Goal: Task Accomplishment & Management: Complete application form

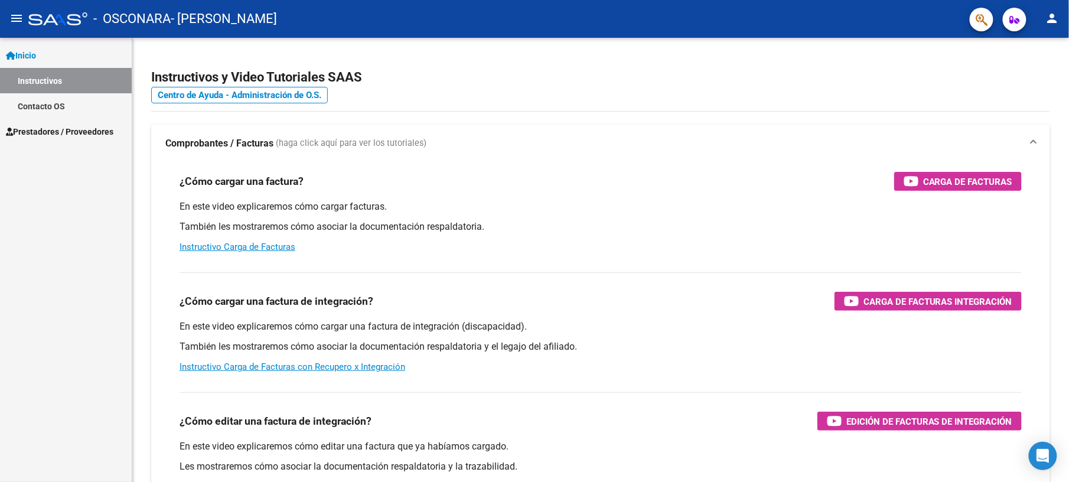
click at [55, 128] on span "Prestadores / Proveedores" at bounding box center [60, 131] width 108 height 13
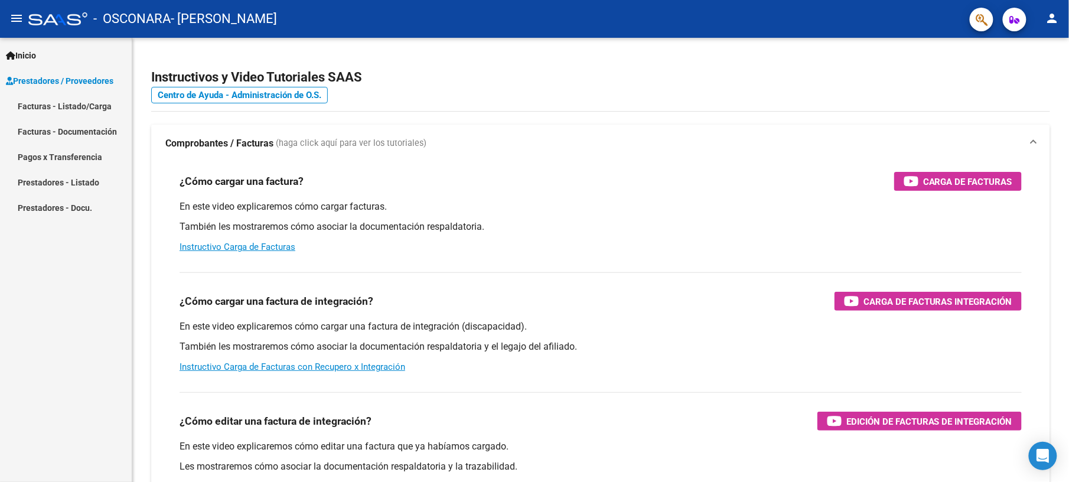
click at [87, 107] on link "Facturas - Listado/Carga" at bounding box center [66, 105] width 132 height 25
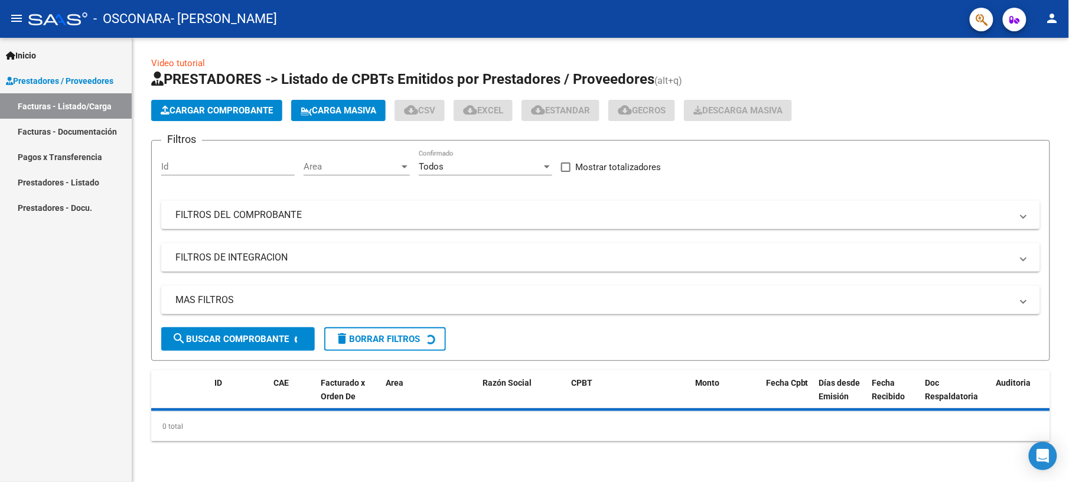
click at [182, 113] on span "Cargar Comprobante" at bounding box center [217, 110] width 112 height 11
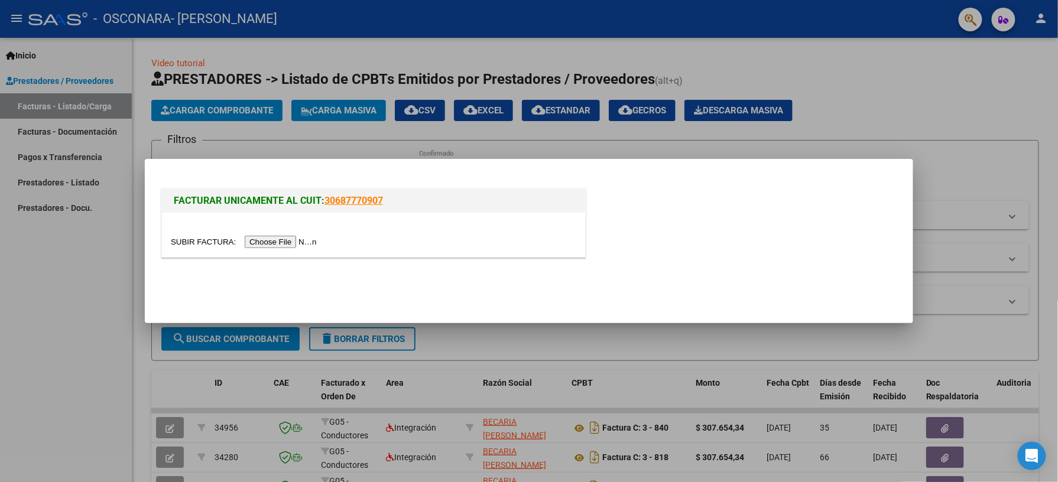
click at [254, 238] on input "file" at bounding box center [245, 242] width 149 height 12
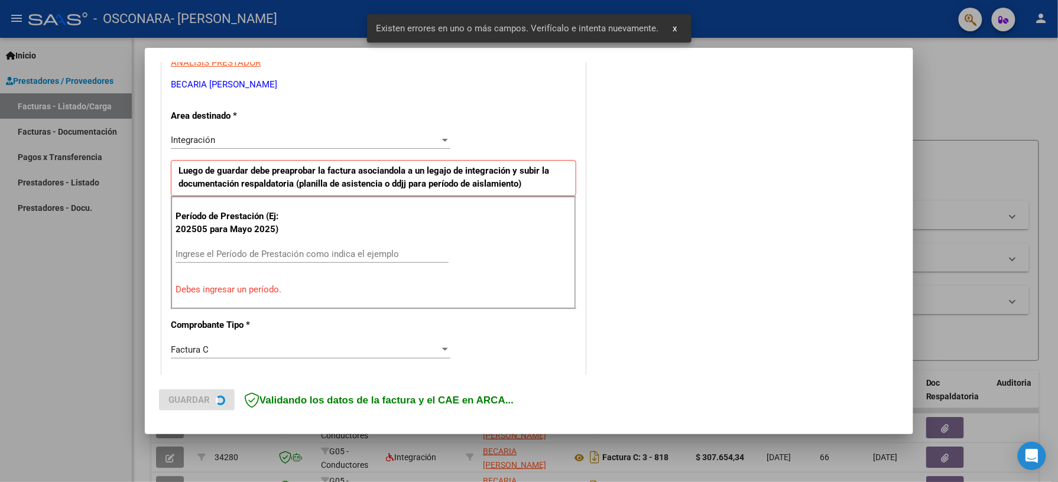
scroll to position [234, 0]
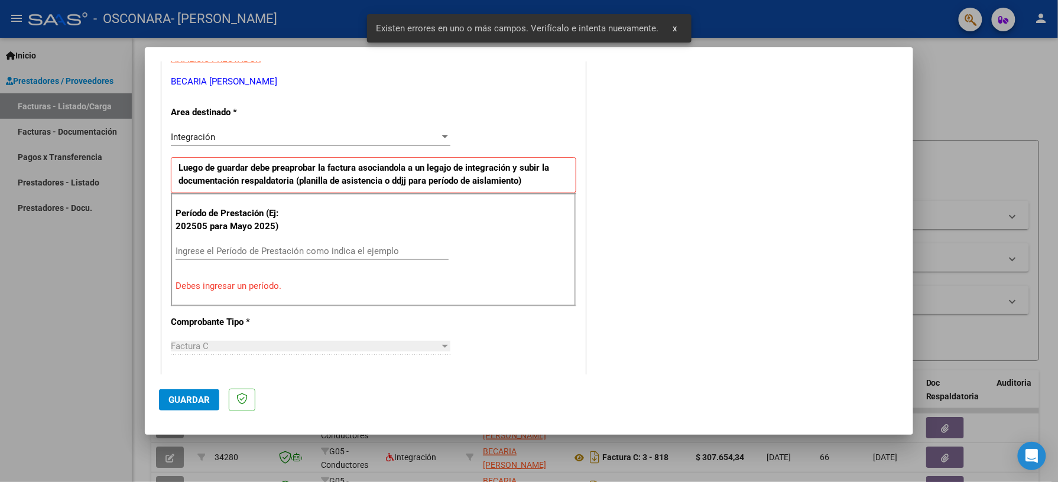
click at [256, 253] on input "Ingrese el Período de Prestación como indica el ejemplo" at bounding box center [311, 251] width 273 height 11
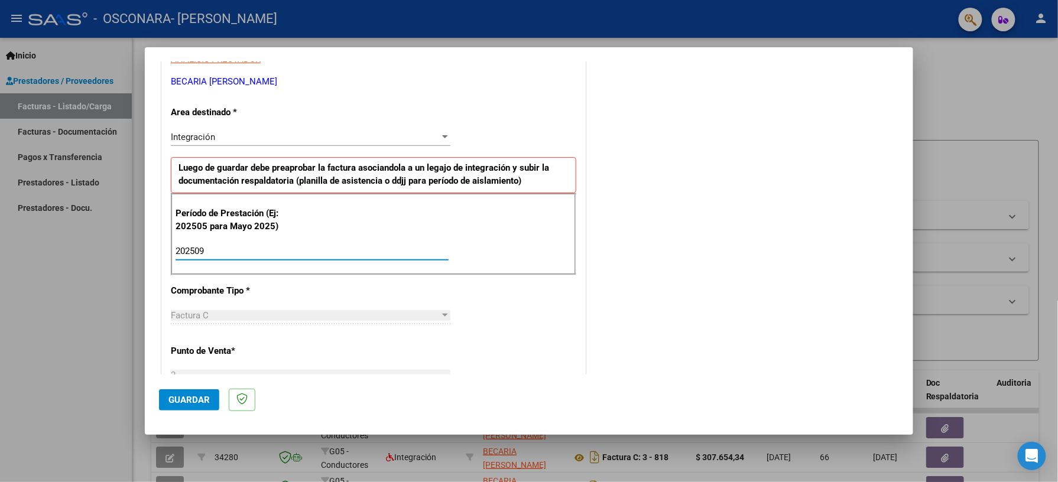
type input "202509"
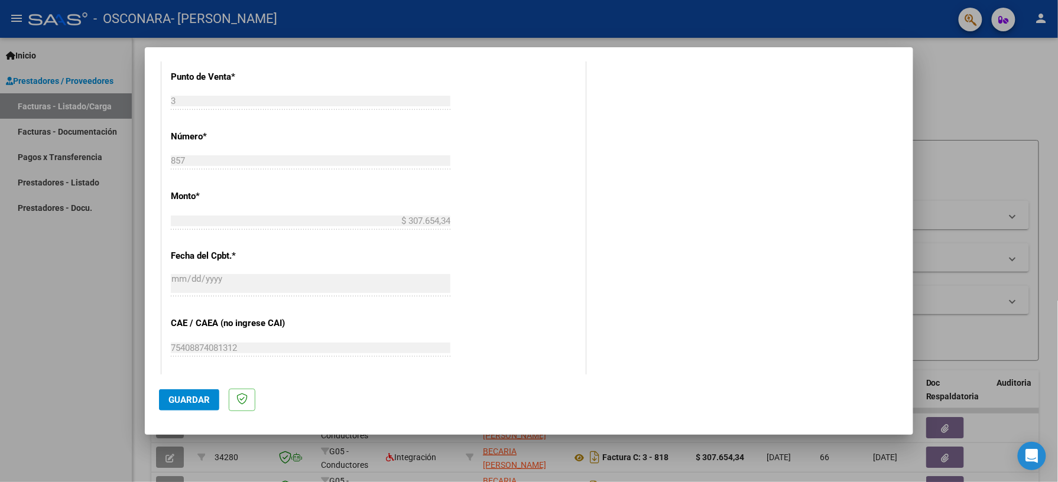
scroll to position [728, 0]
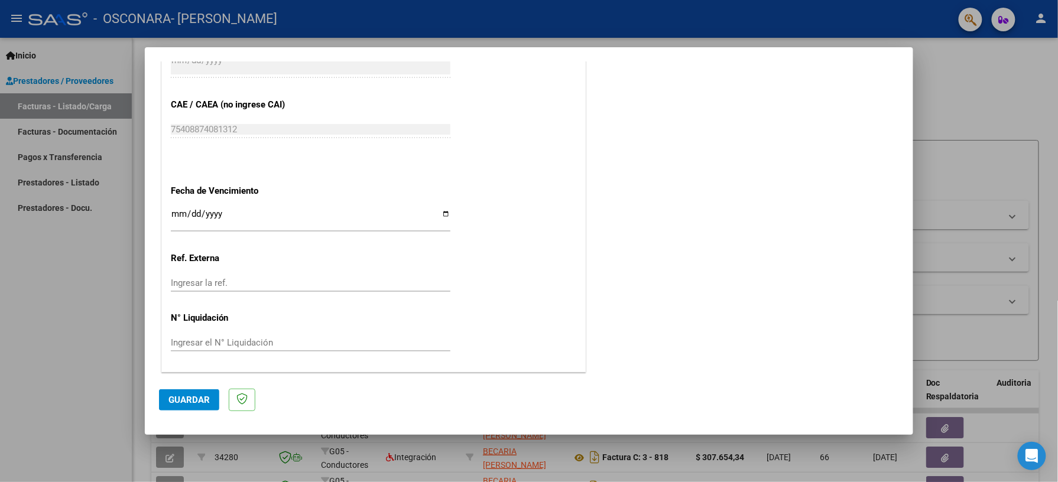
click at [444, 217] on input "Ingresar la fecha" at bounding box center [310, 218] width 279 height 19
type input "[DATE]"
click at [195, 400] on span "Guardar" at bounding box center [188, 400] width 41 height 11
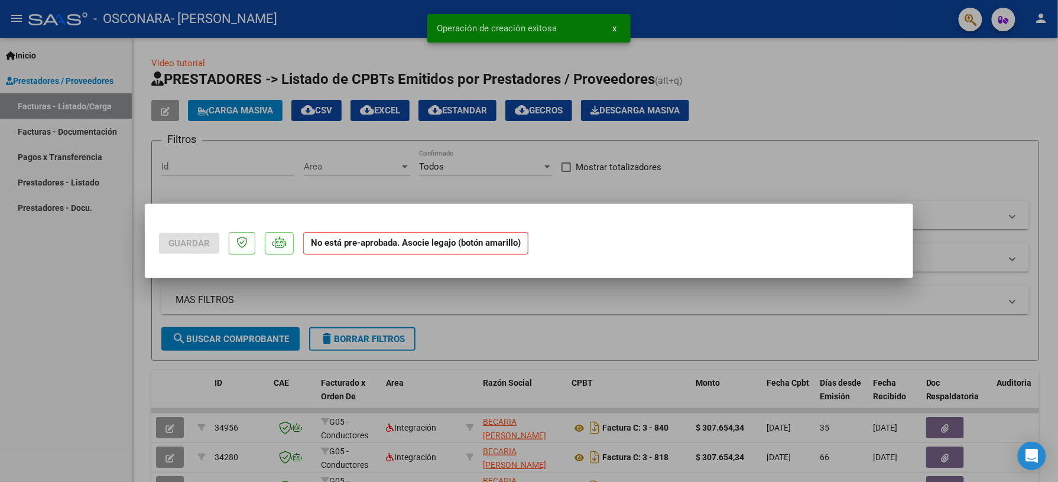
scroll to position [0, 0]
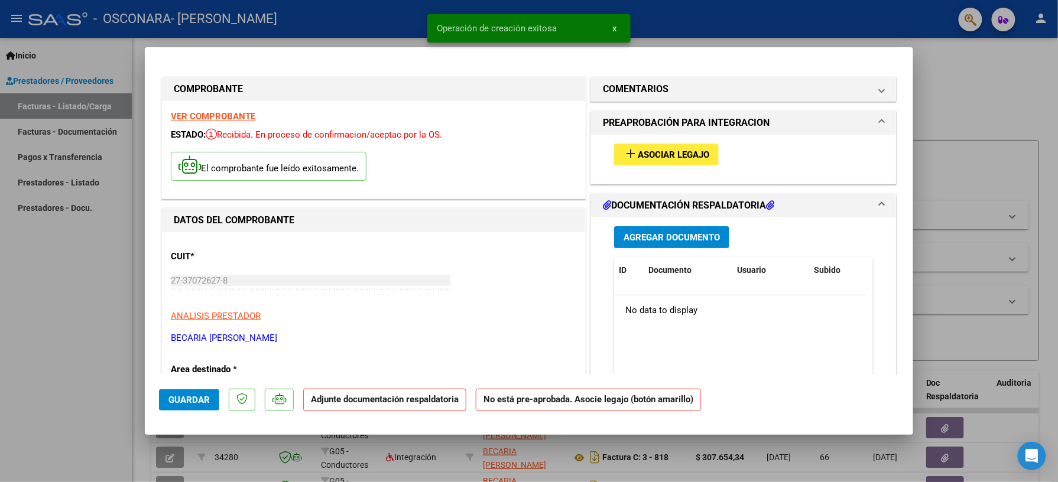
click at [643, 154] on span "Asociar Legajo" at bounding box center [672, 154] width 71 height 11
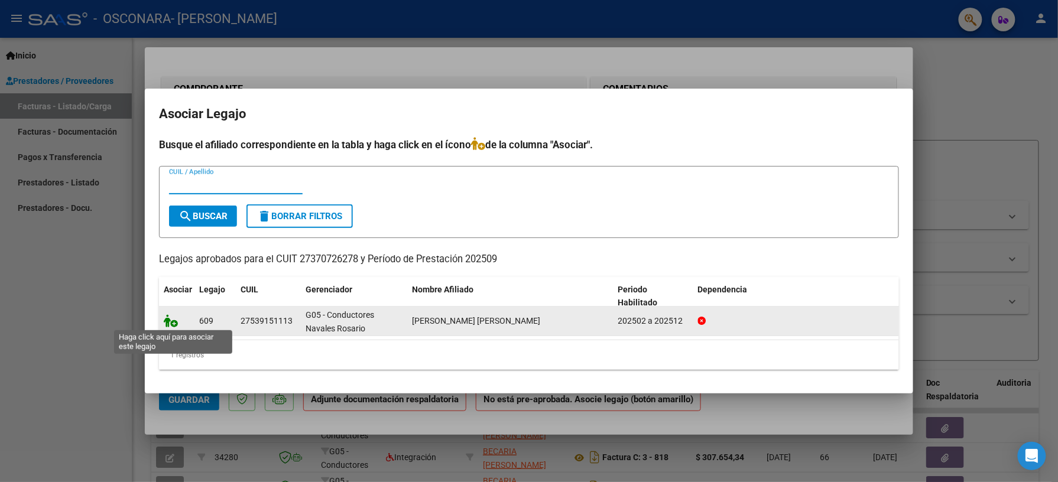
click at [177, 322] on icon at bounding box center [171, 320] width 14 height 13
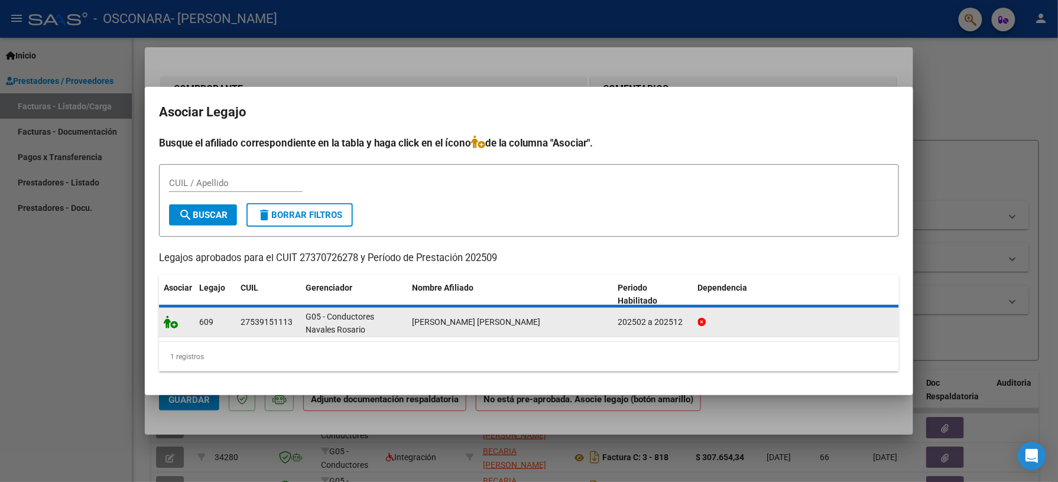
click at [177, 322] on icon at bounding box center [171, 321] width 14 height 13
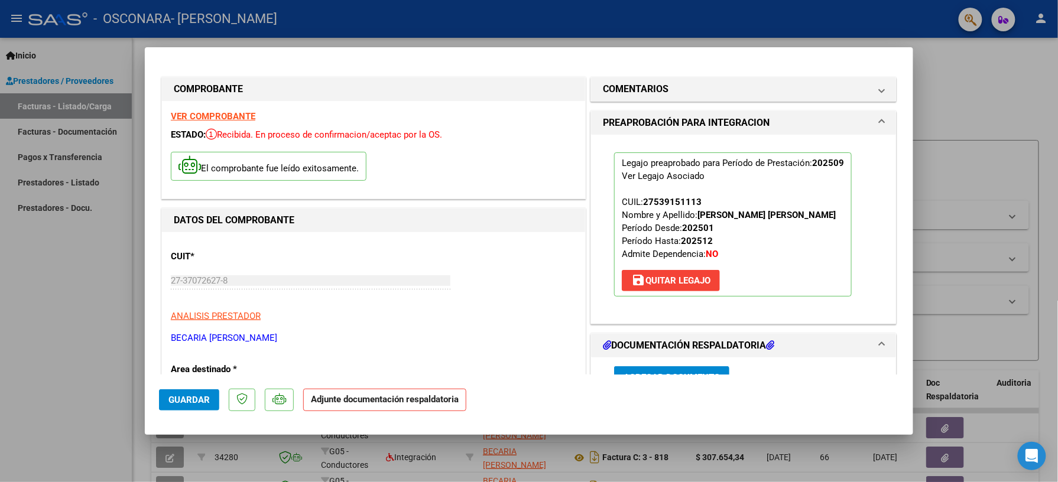
scroll to position [274, 0]
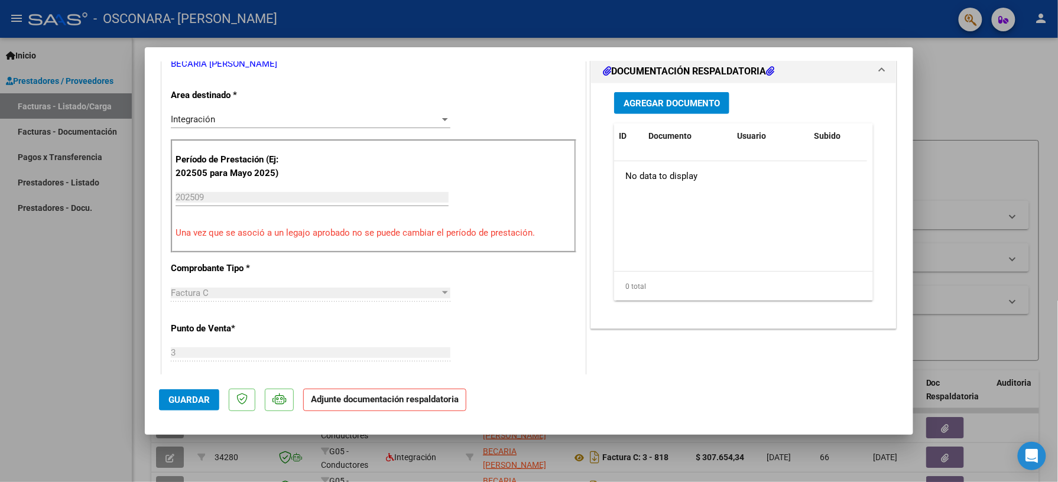
click at [658, 98] on span "Agregar Documento" at bounding box center [671, 103] width 96 height 11
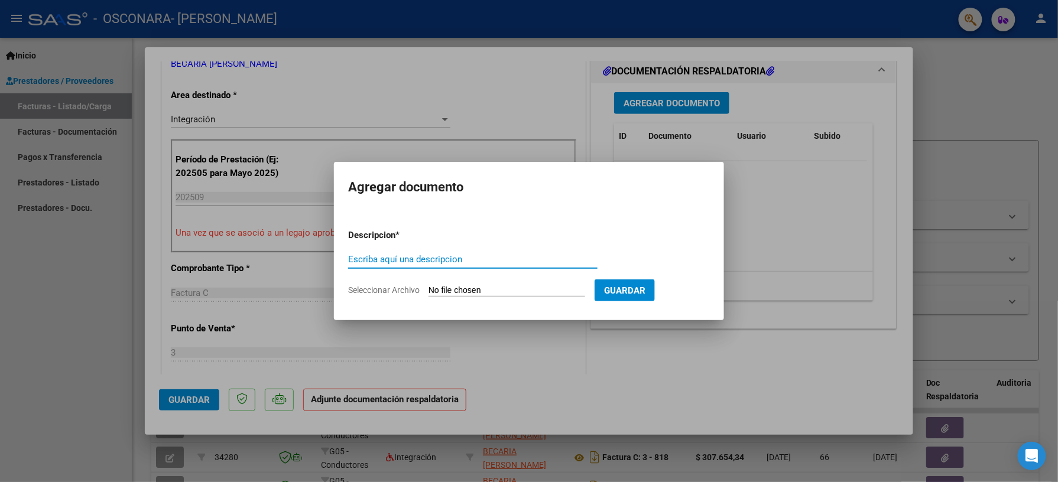
click at [378, 256] on input "Escriba aquí una descripcion" at bounding box center [472, 259] width 249 height 11
click at [379, 256] on input "Escriba aquí una descripcion" at bounding box center [472, 259] width 249 height 11
click at [481, 291] on input "Seleccionar Archivo" at bounding box center [506, 290] width 157 height 11
type input "C:\fakepath\PlanillaSeptiembreAnita.pdf"
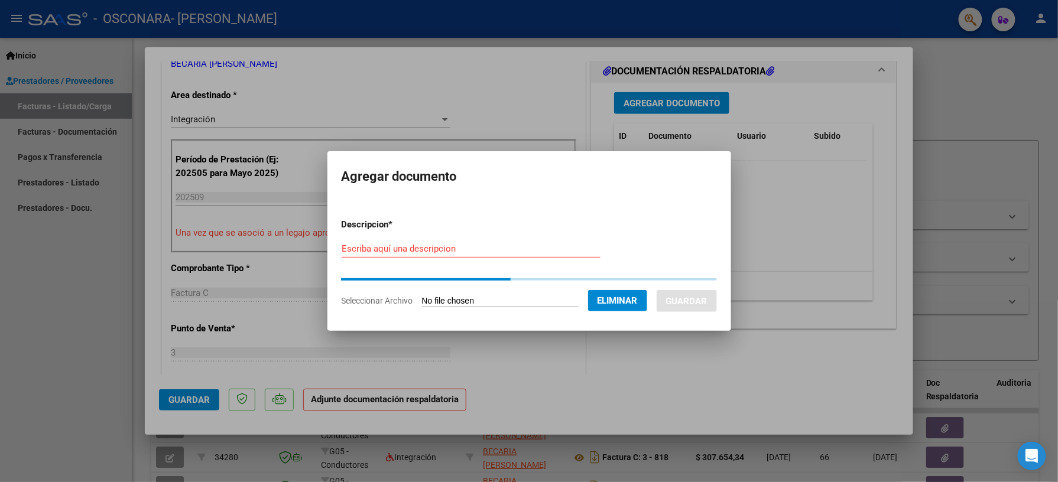
click at [360, 242] on form "Descripcion * Escriba aquí una descripcion Seleccionar Archivo Eliminar Guardar" at bounding box center [528, 263] width 375 height 108
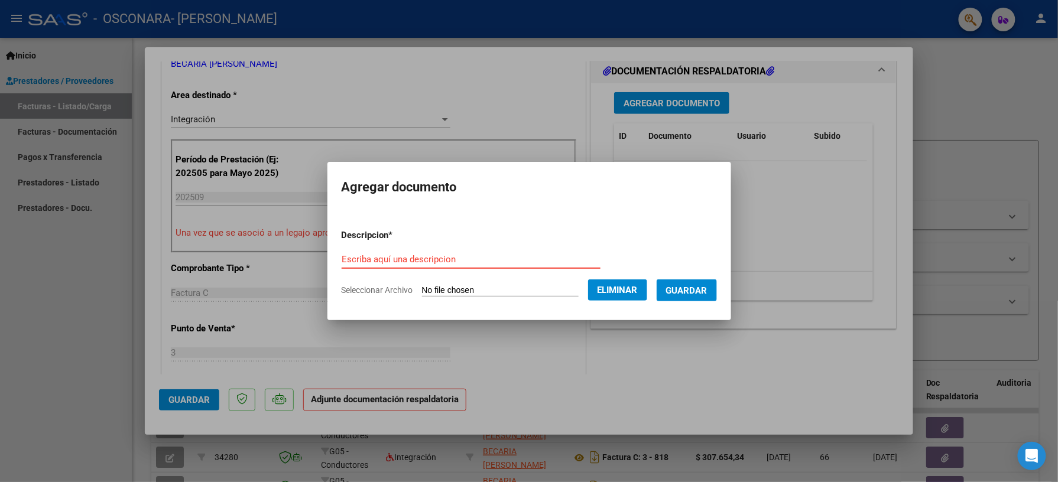
click at [364, 256] on input "Escriba aquí una descripcion" at bounding box center [470, 259] width 259 height 11
type input "planilla"
click at [707, 292] on span "Guardar" at bounding box center [686, 290] width 41 height 11
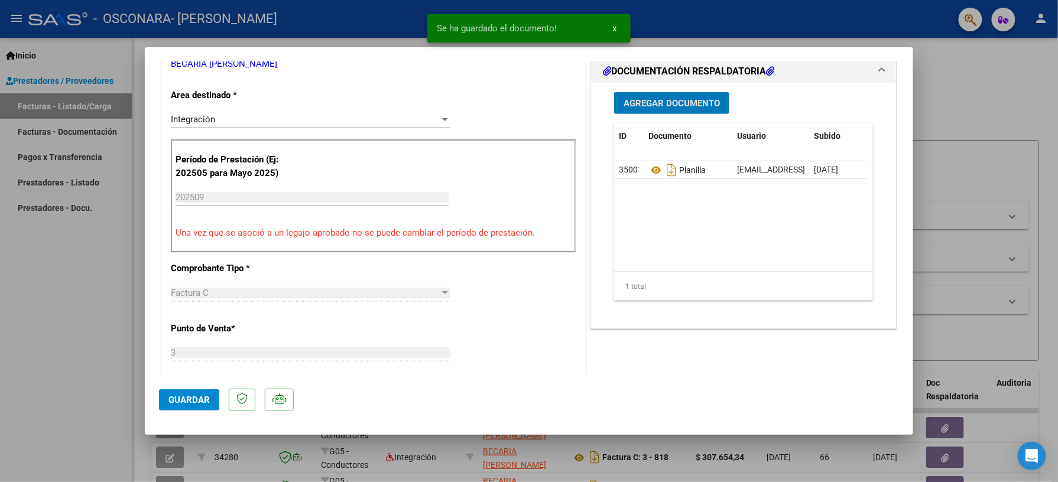
click at [886, 109] on div "COMENTARIOS Comentarios del Prestador / Gerenciador: PREAPROBACIÓN PARA INTEGRA…" at bounding box center [743, 322] width 311 height 1045
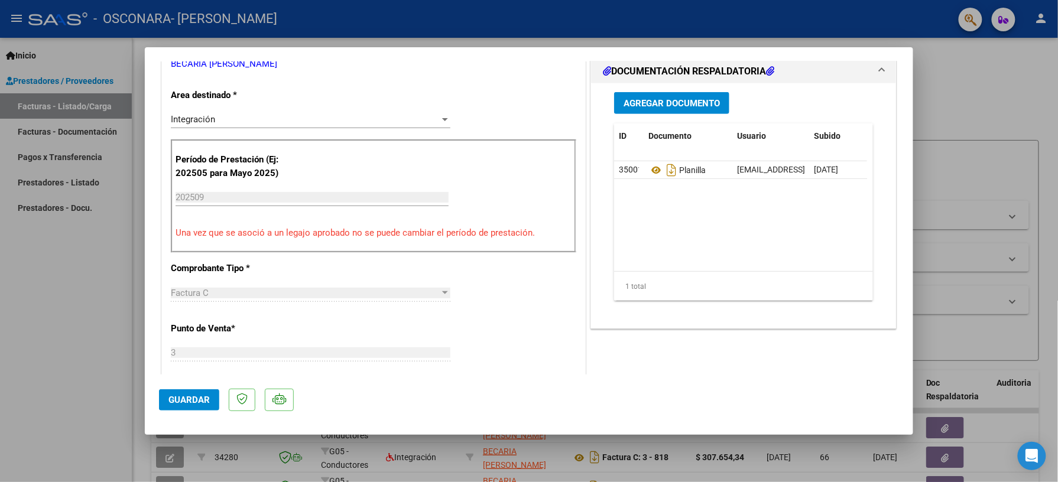
click at [174, 398] on span "Guardar" at bounding box center [188, 400] width 41 height 11
click at [175, 391] on button "Guardar" at bounding box center [189, 399] width 60 height 21
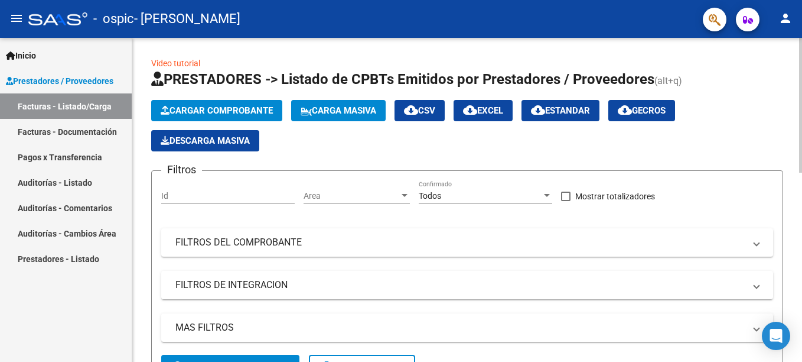
click at [220, 97] on app-list-header "PRESTADORES -> Listado de CPBTs Emitidos por Prestadores / Proveedores (alt+q) …" at bounding box center [467, 229] width 632 height 318
click at [220, 102] on button "Cargar Comprobante" at bounding box center [216, 110] width 131 height 21
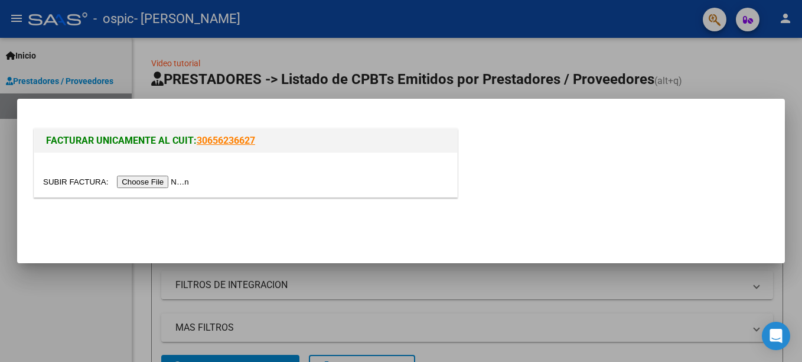
click at [144, 181] on input "file" at bounding box center [117, 181] width 149 height 12
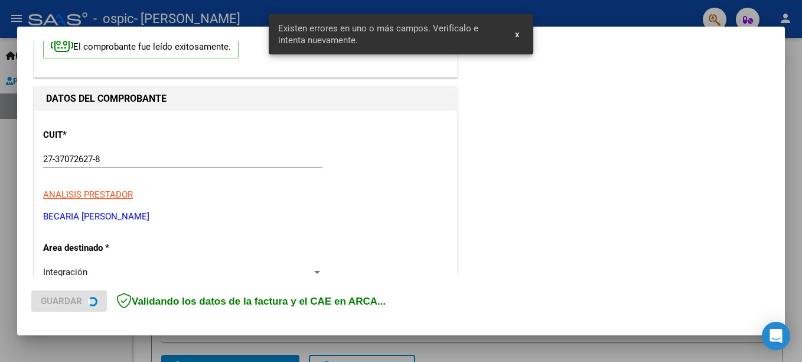
scroll to position [294, 0]
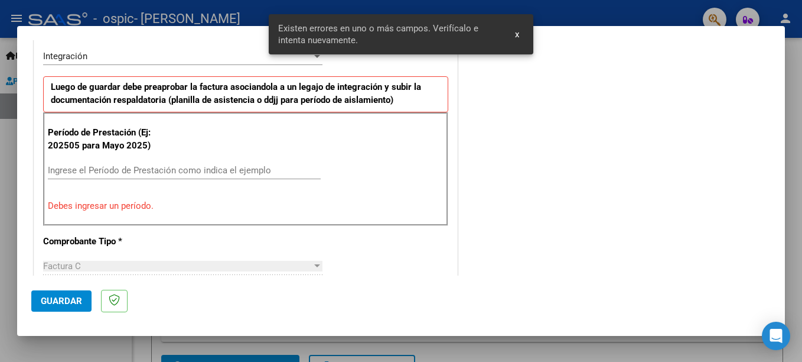
click at [119, 170] on input "Ingrese el Período de Prestación como indica el ejemplo" at bounding box center [184, 170] width 273 height 11
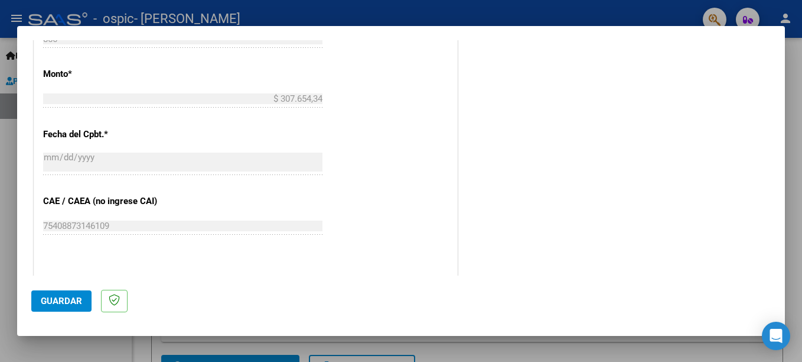
scroll to position [705, 0]
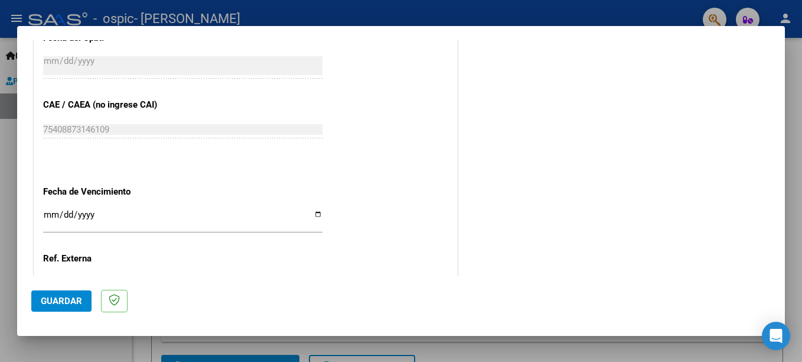
type input "202509"
click at [313, 211] on input "Ingresar la fecha" at bounding box center [182, 219] width 279 height 19
type input "[DATE]"
click at [52, 300] on span "Guardar" at bounding box center [61, 300] width 41 height 11
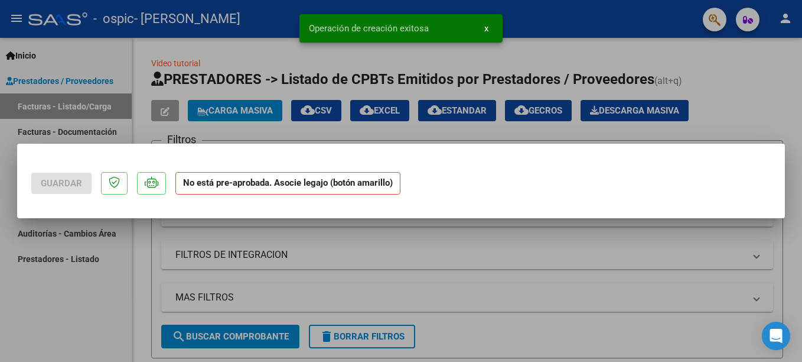
scroll to position [0, 0]
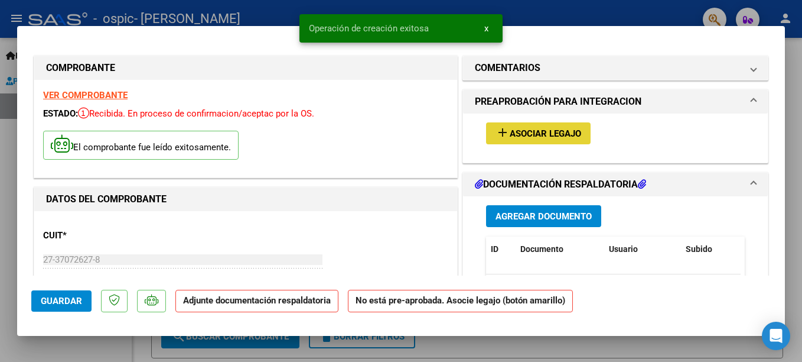
click at [514, 140] on button "add Asociar Legajo" at bounding box center [538, 133] width 105 height 22
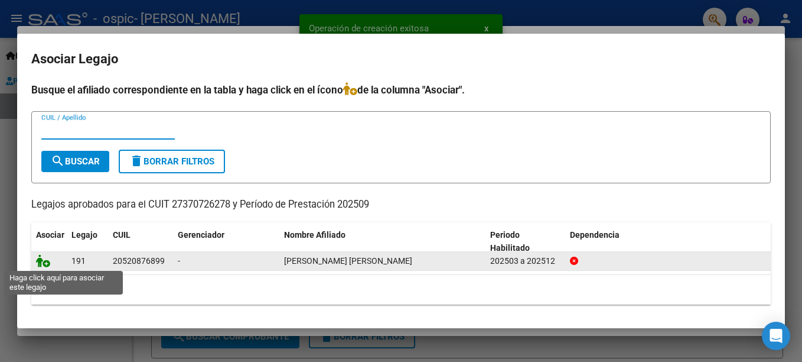
click at [46, 258] on icon at bounding box center [43, 260] width 14 height 13
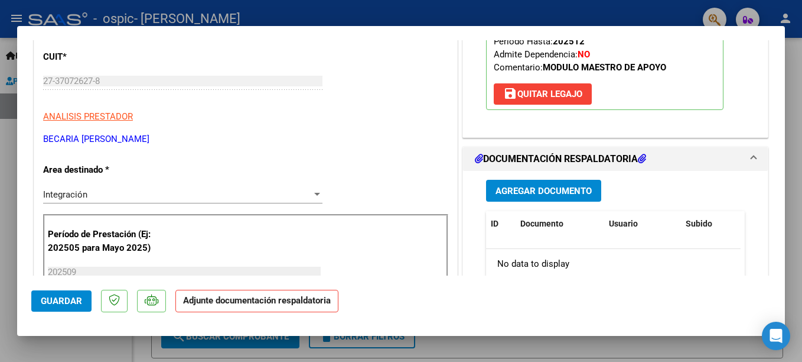
scroll to position [206, 0]
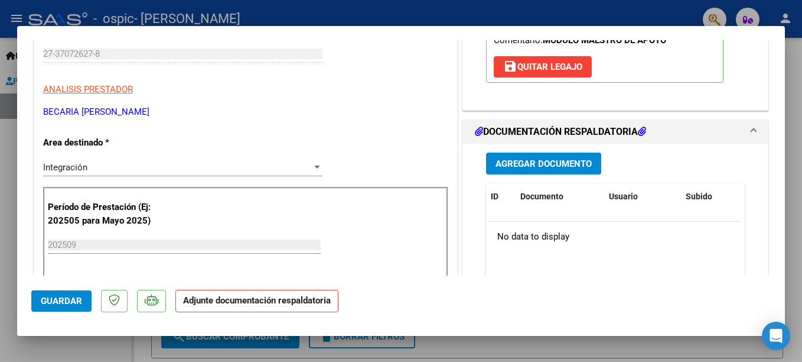
click at [583, 175] on div "Agregar Documento ID Documento Usuario Subido Acción No data to display 0 total…" at bounding box center [615, 262] width 277 height 236
click at [580, 168] on span "Agregar Documento" at bounding box center [544, 163] width 96 height 11
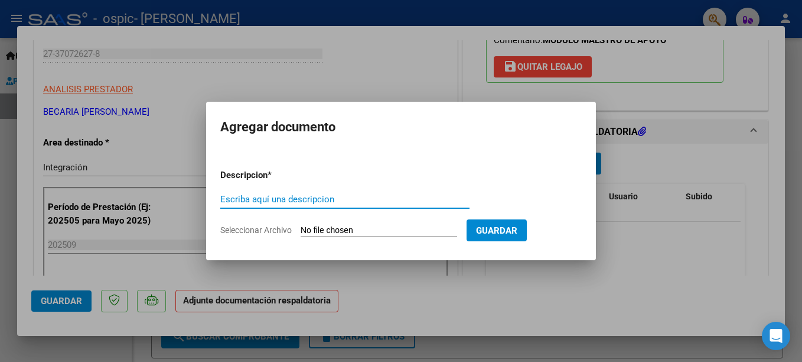
click at [278, 201] on input "Escriba aquí una descripcion" at bounding box center [344, 199] width 249 height 11
click at [325, 229] on input "Seleccionar Archivo" at bounding box center [379, 230] width 157 height 11
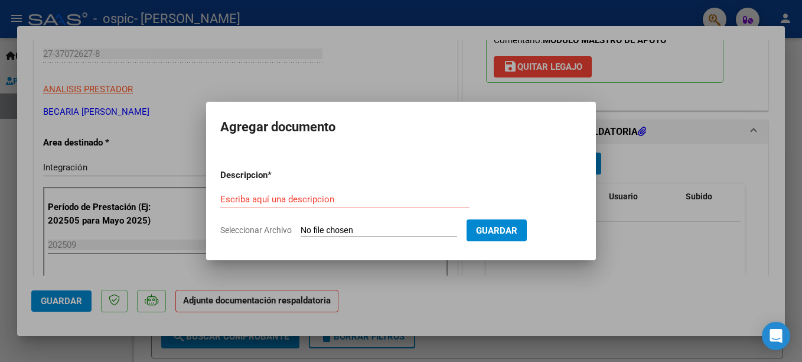
type input "C:\fakepath\PlanillaSeptiembreThiago.pdf"
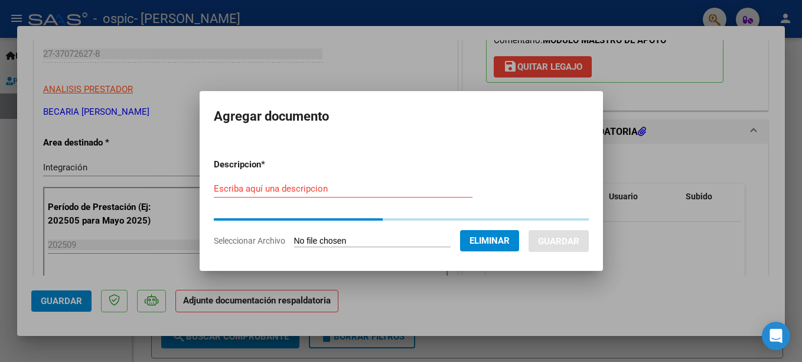
click at [339, 190] on form "Descripcion * Escriba aquí una descripcion Seleccionar Archivo Eliminar Guardar" at bounding box center [401, 203] width 375 height 108
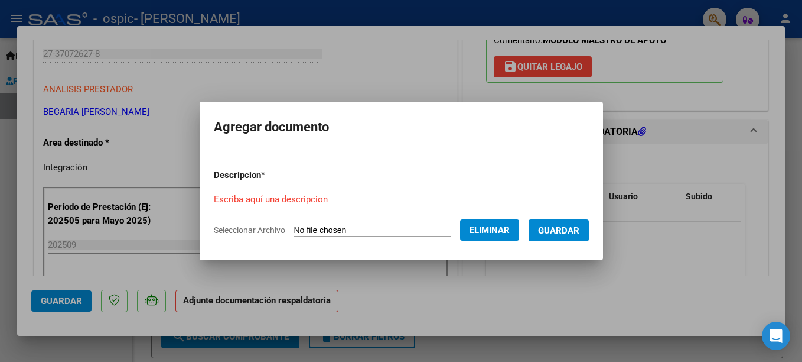
click at [301, 206] on div "Escriba aquí una descripcion" at bounding box center [343, 199] width 259 height 18
click at [297, 197] on input "Escriba aquí una descripcion" at bounding box center [343, 199] width 259 height 11
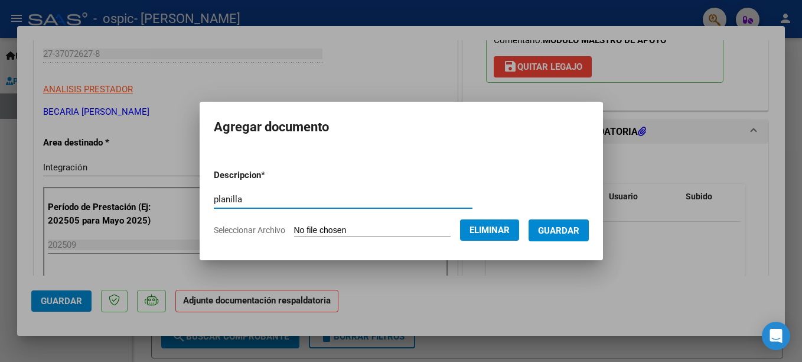
type input "planilla"
click at [589, 231] on button "Guardar" at bounding box center [559, 230] width 60 height 22
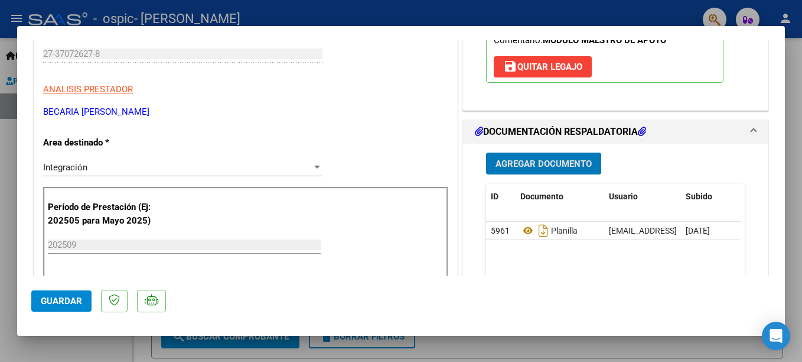
click at [63, 294] on button "Guardar" at bounding box center [61, 300] width 60 height 21
